Goal: Information Seeking & Learning: Check status

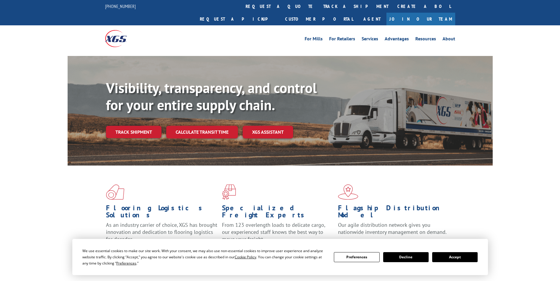
click at [319, 7] on link "track a shipment" at bounding box center [356, 6] width 74 height 13
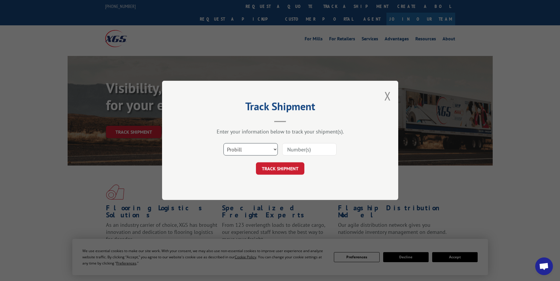
click at [264, 149] on select "Select category... Probill BOL PO" at bounding box center [250, 150] width 54 height 12
select select "bol"
click at [223, 144] on select "Select category... Probill BOL PO" at bounding box center [250, 150] width 54 height 12
click at [311, 147] on input at bounding box center [309, 150] width 54 height 12
type input "283621"
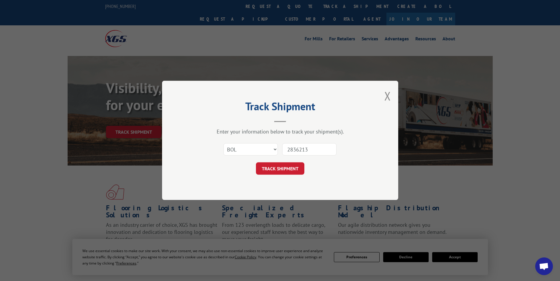
click button "TRACK SHIPMENT" at bounding box center [280, 169] width 48 height 12
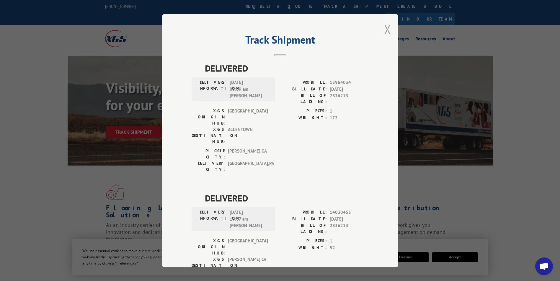
drag, startPoint x: 383, startPoint y: 28, endPoint x: 470, endPoint y: 47, distance: 88.6
click at [384, 28] on button "Close modal" at bounding box center [387, 30] width 6 height 16
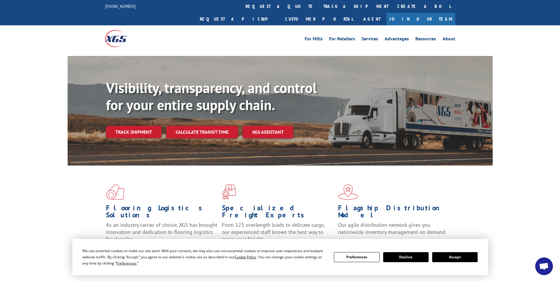
click at [497, 56] on div "Visibility, transparency, and control for your entire supply chain. Track shipm…" at bounding box center [280, 116] width 560 height 121
